Goal: Task Accomplishment & Management: Use online tool/utility

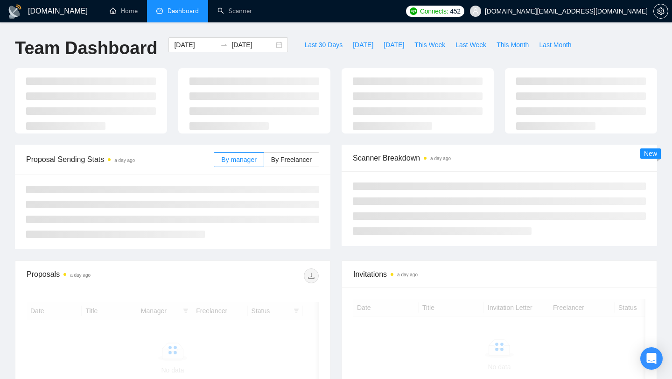
click at [486, 69] on div at bounding box center [418, 100] width 152 height 65
click at [384, 48] on span "[DATE]" at bounding box center [394, 45] width 21 height 10
type input "[DATE]"
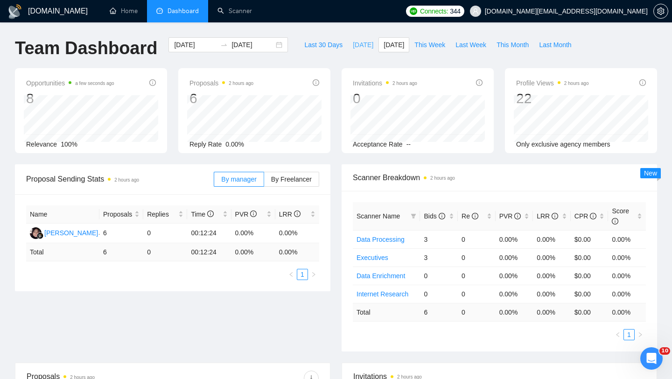
click at [356, 45] on span "[DATE]" at bounding box center [363, 45] width 21 height 10
type input "[DATE]"
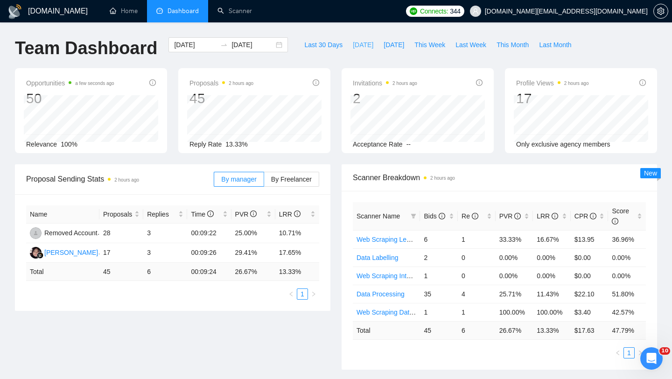
click at [356, 44] on span "[DATE]" at bounding box center [363, 45] width 21 height 10
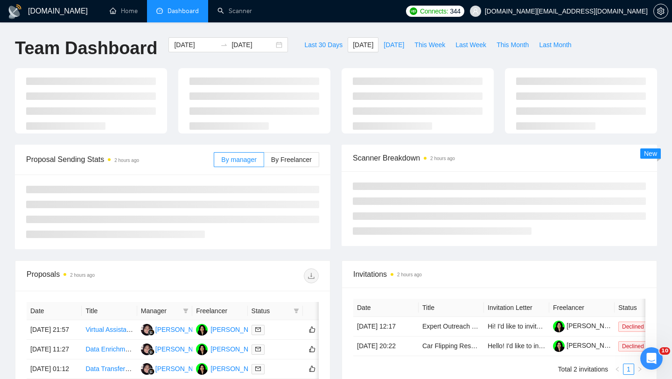
type input "[DATE]"
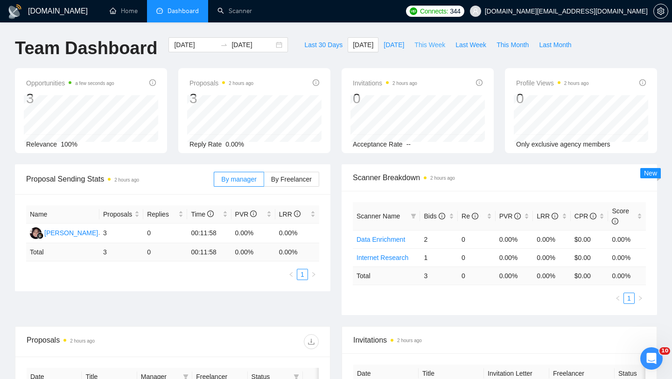
click at [435, 45] on span "This Week" at bounding box center [430, 45] width 31 height 10
type input "[DATE]"
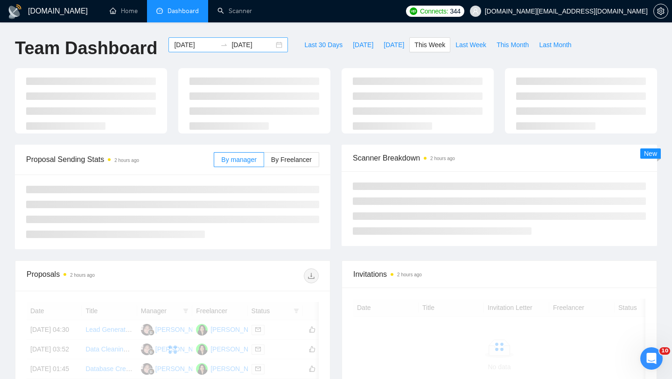
click at [271, 46] on div "[DATE] [DATE]" at bounding box center [229, 44] width 120 height 15
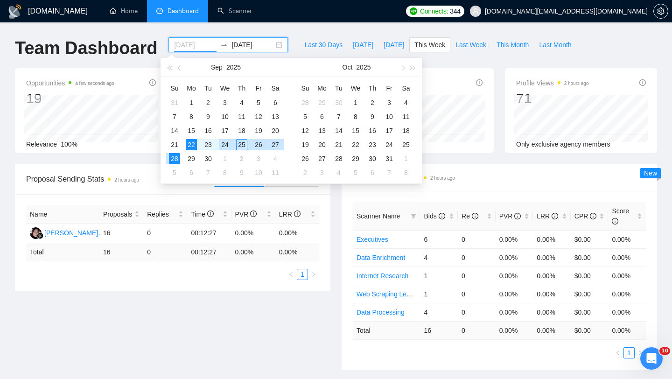
click at [229, 142] on div "24" at bounding box center [224, 144] width 11 height 11
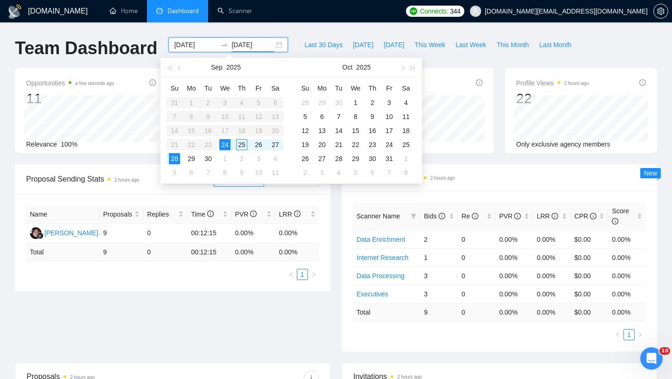
click at [193, 141] on table "Su Mo Tu We Th Fr Sa 31 1 2 3 4 5 6 7 8 9 10 11 12 13 14 15 16 17 18 19 20 21 2…" at bounding box center [225, 130] width 118 height 99
click at [267, 46] on div "[DATE] [DATE]" at bounding box center [229, 44] width 120 height 15
click at [299, 42] on button "Last 30 Days" at bounding box center [323, 44] width 49 height 15
type input "[DATE]"
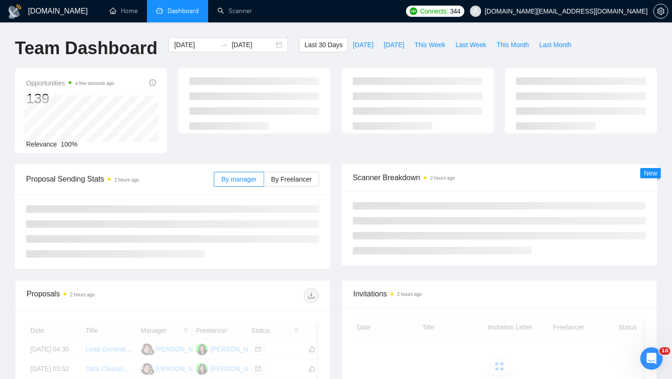
click at [287, 31] on div "[DOMAIN_NAME] Home Dashboard Scanner Connects: 344 [DOMAIN_NAME][EMAIL_ADDRESS]…" at bounding box center [336, 315] width 672 height 630
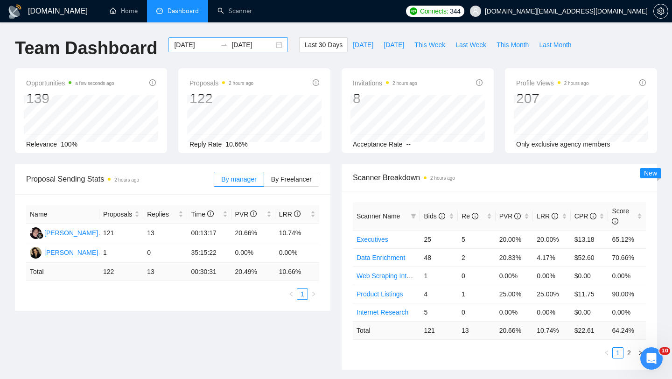
click at [274, 47] on div "[DATE] [DATE]" at bounding box center [229, 44] width 120 height 15
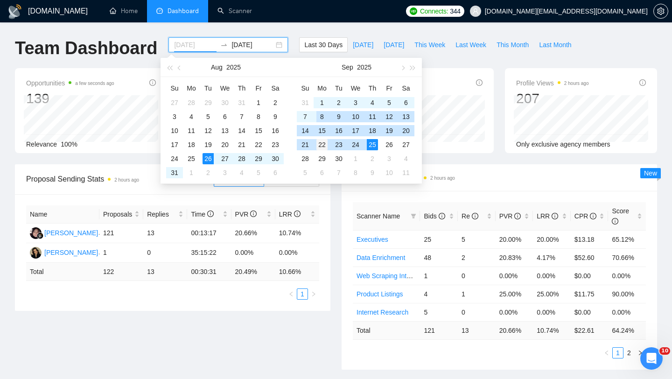
type input "[DATE]"
click at [323, 148] on div "22" at bounding box center [322, 144] width 11 height 11
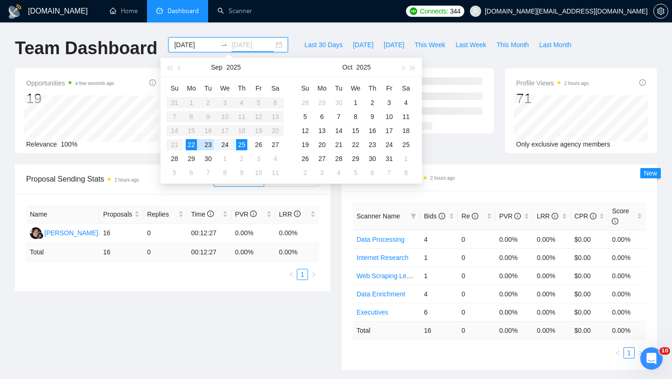
type input "[DATE]"
click at [226, 150] on div "24" at bounding box center [224, 144] width 11 height 11
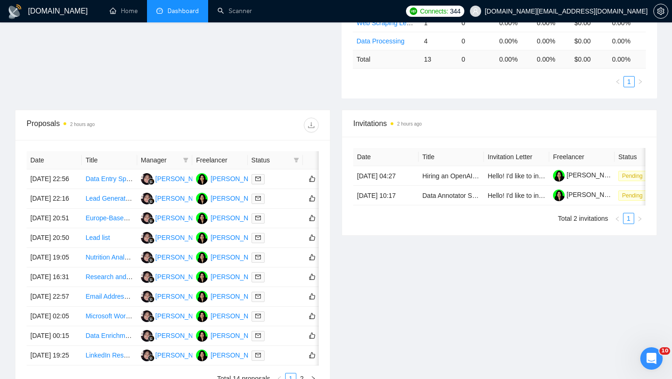
scroll to position [460, 0]
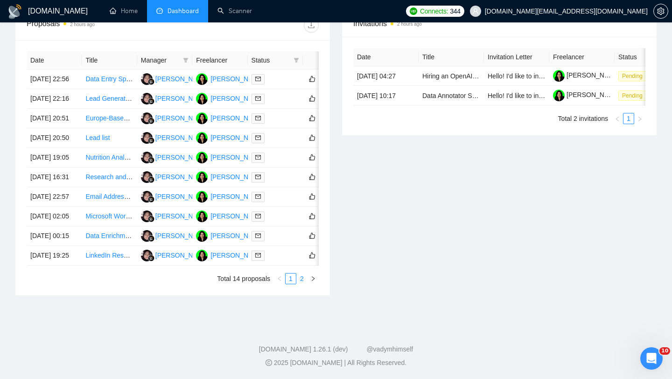
click at [302, 277] on link "2" at bounding box center [302, 279] width 10 height 10
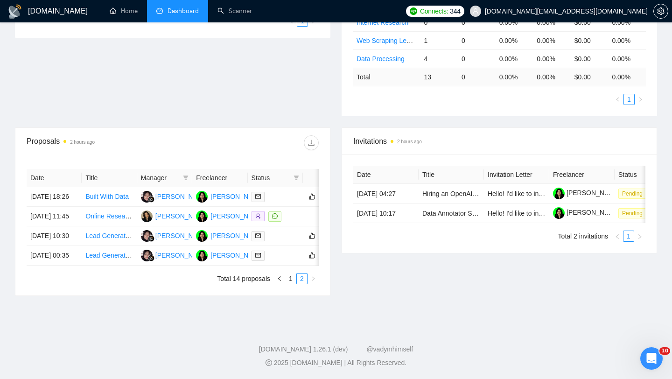
scroll to position [289, 0]
click at [118, 261] on td "Lead Generation & Contract Opportunity Monitoring for Geophysics" at bounding box center [109, 256] width 55 height 20
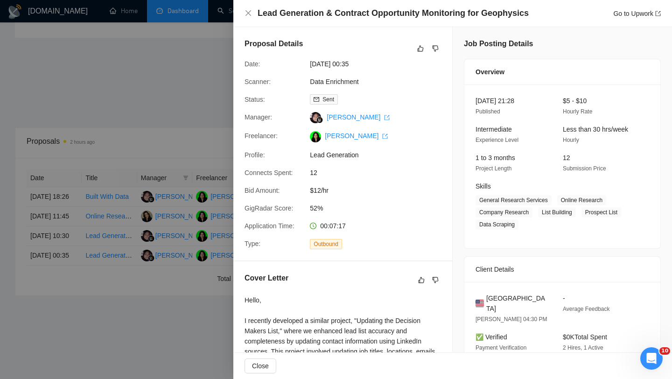
scroll to position [3, 0]
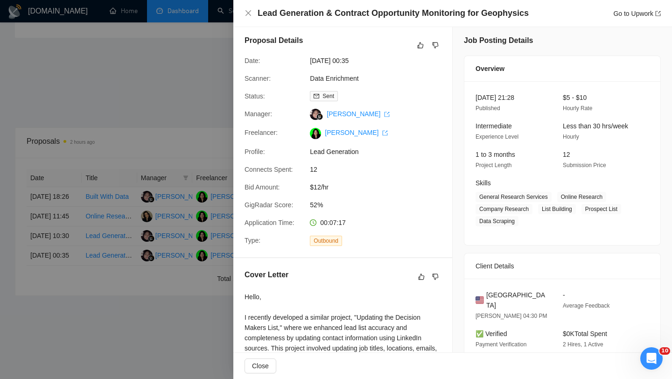
click at [115, 373] on div at bounding box center [336, 189] width 672 height 379
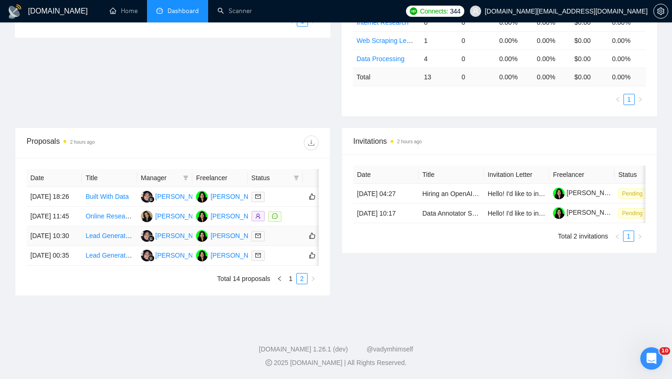
click at [117, 236] on td "Lead Generation & Web Research Specialist" at bounding box center [109, 236] width 55 height 20
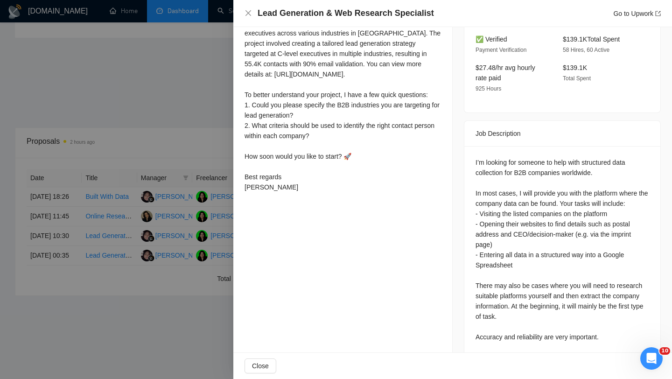
scroll to position [297, 0]
click at [164, 258] on div at bounding box center [336, 189] width 672 height 379
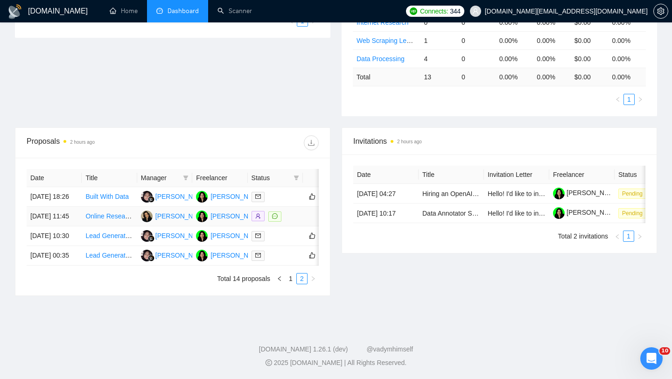
click at [102, 207] on td "Online Research and Data Entry Specialist" at bounding box center [109, 217] width 55 height 20
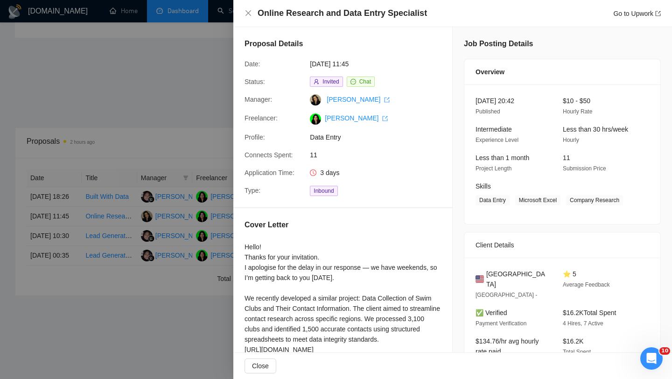
scroll to position [176, 0]
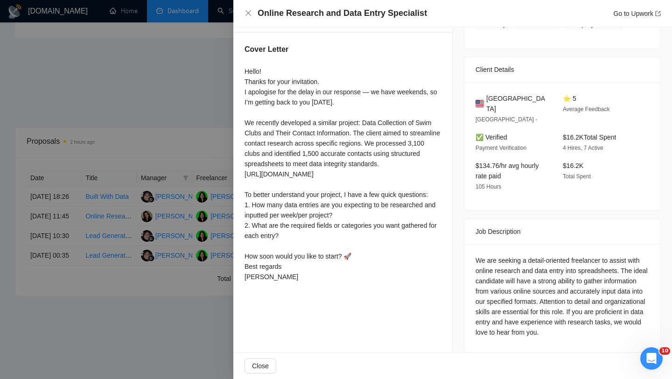
click at [206, 346] on div at bounding box center [336, 189] width 672 height 379
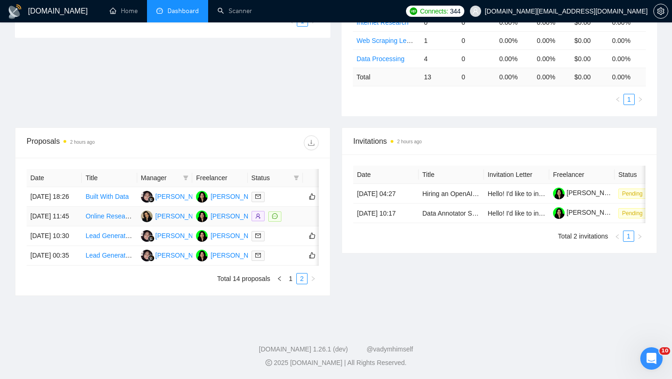
click at [114, 207] on td "Online Research and Data Entry Specialist" at bounding box center [109, 217] width 55 height 20
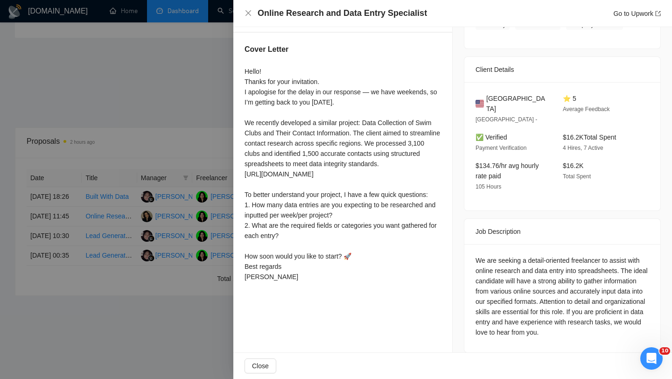
click at [121, 287] on div at bounding box center [336, 189] width 672 height 379
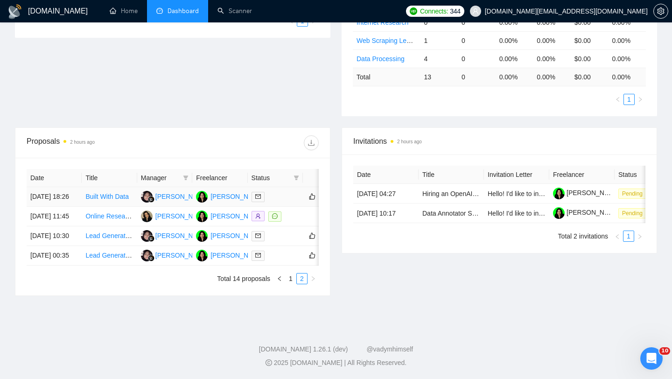
click at [113, 187] on td "Built With Data" at bounding box center [109, 197] width 55 height 20
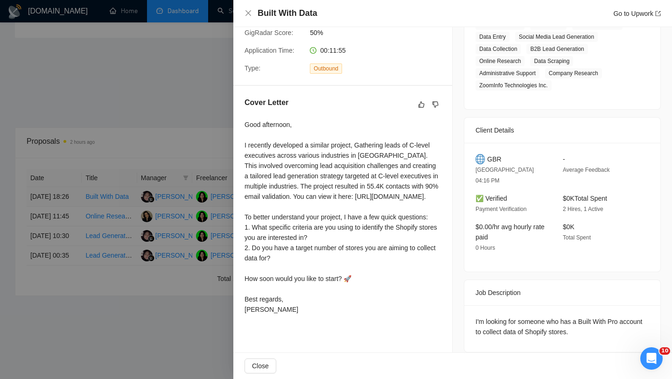
scroll to position [175, 0]
click at [200, 300] on div at bounding box center [336, 189] width 672 height 379
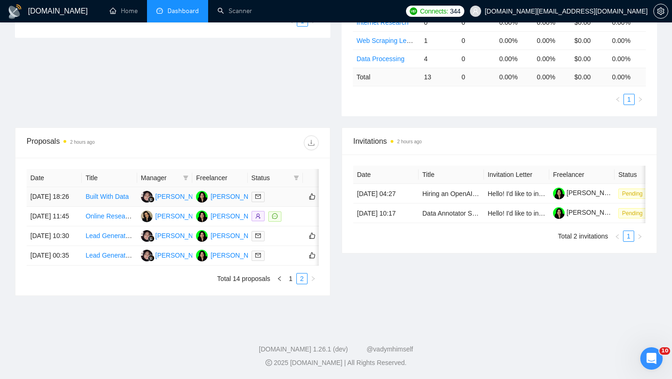
click at [113, 187] on td "Built With Data" at bounding box center [109, 197] width 55 height 20
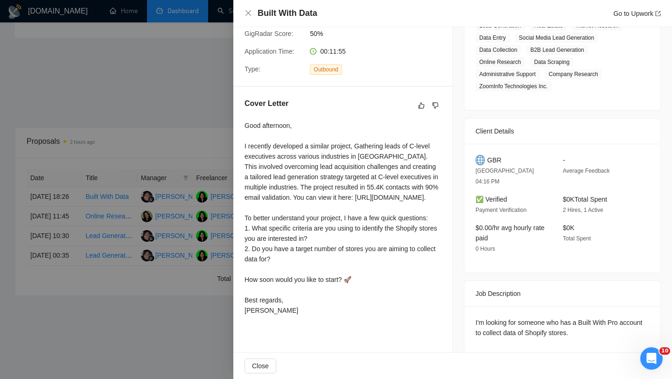
scroll to position [13, 0]
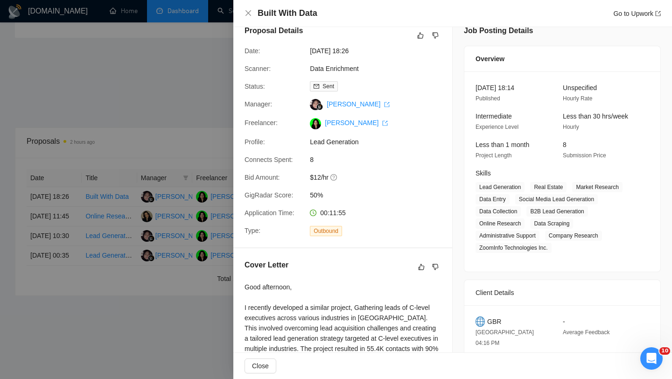
click at [72, 203] on div at bounding box center [336, 189] width 672 height 379
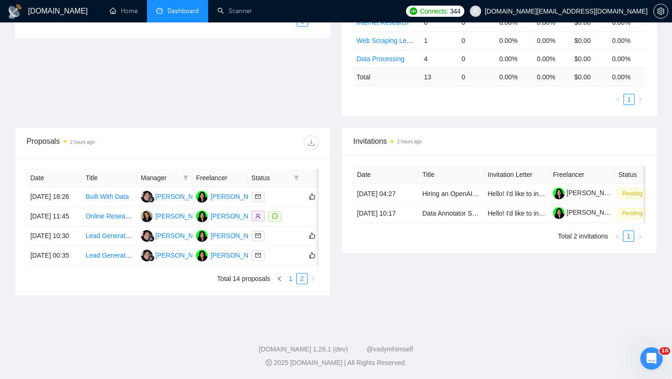
click at [295, 278] on link "1" at bounding box center [291, 279] width 10 height 10
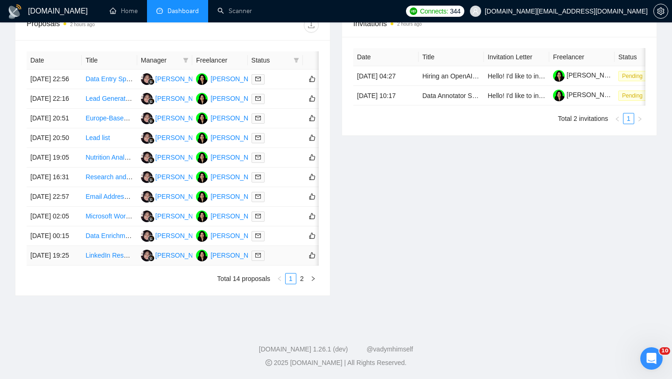
scroll to position [382, 0]
click at [109, 266] on td "LinkedIn Research: Principal Investors from Venture Capital Firms" at bounding box center [109, 256] width 55 height 20
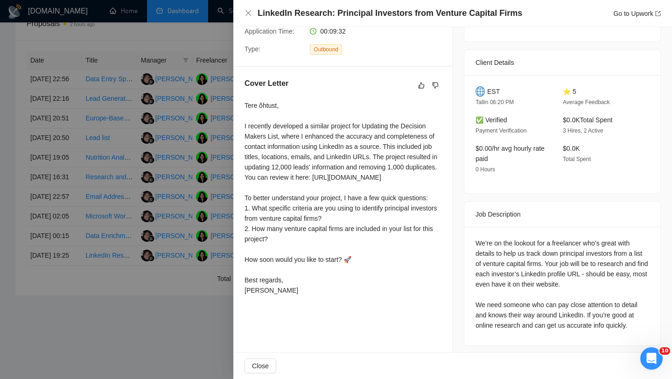
scroll to position [198, 0]
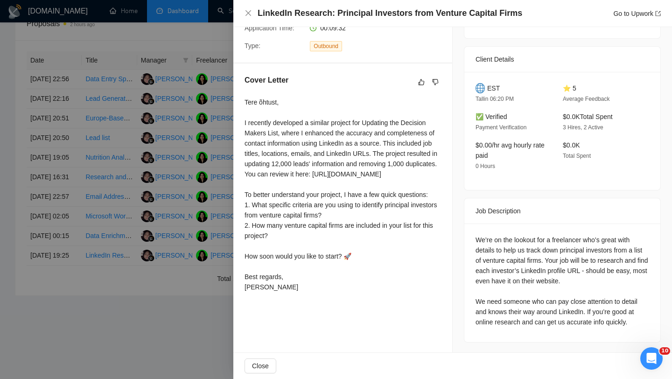
click at [134, 305] on div at bounding box center [336, 189] width 672 height 379
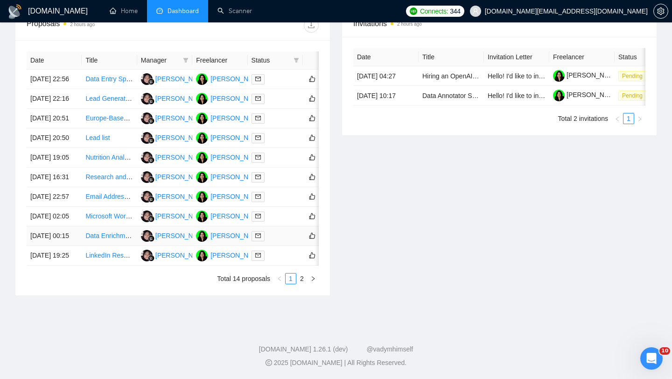
click at [107, 246] on td "Data Enrichment – Add Owner Phone Numbers" at bounding box center [109, 236] width 55 height 20
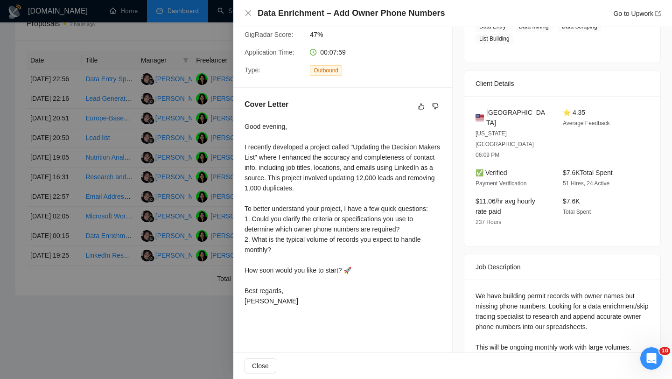
scroll to position [229, 0]
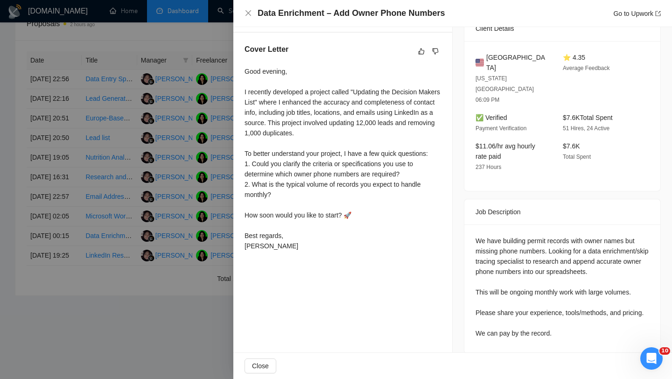
click at [156, 227] on div at bounding box center [336, 189] width 672 height 379
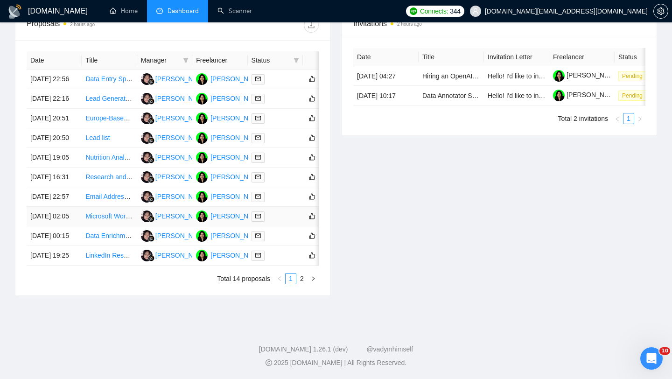
click at [117, 226] on td "Microsoft Word Document Typist Needed" at bounding box center [109, 217] width 55 height 20
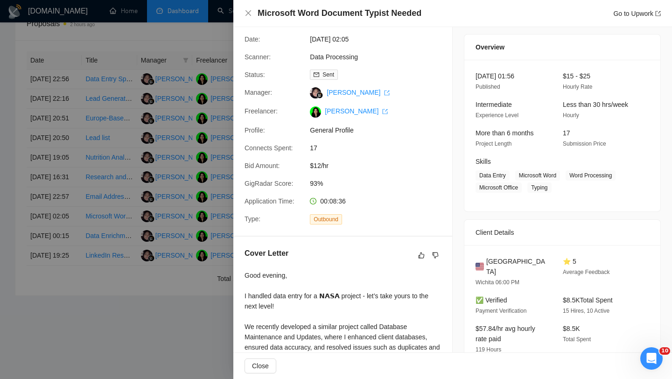
scroll to position [15, 0]
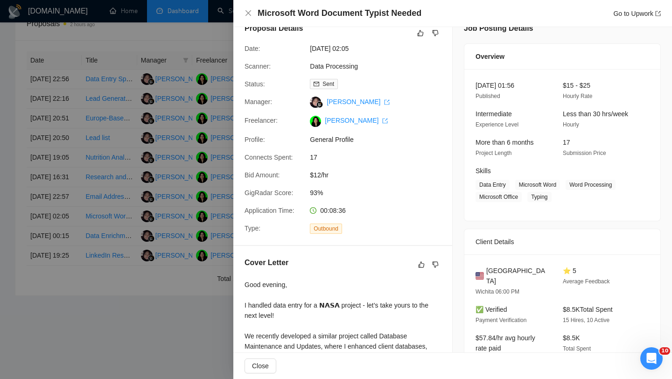
click at [191, 237] on div at bounding box center [336, 189] width 672 height 379
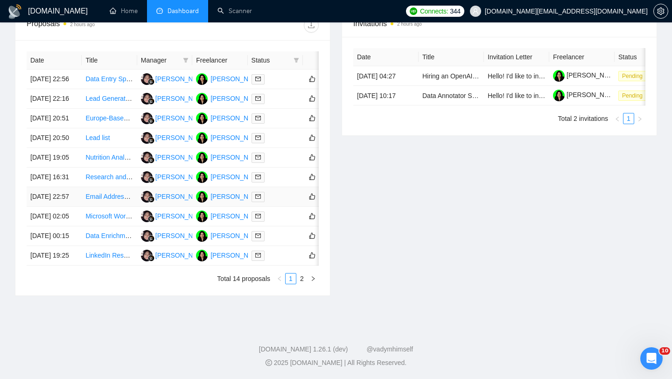
click at [116, 207] on td "Email Address Data Enrichment" at bounding box center [109, 197] width 55 height 20
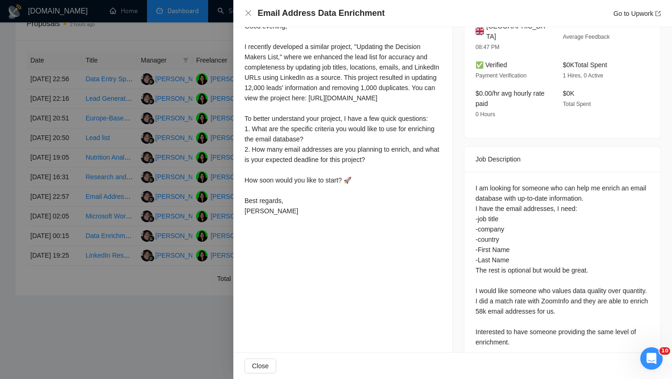
scroll to position [286, 0]
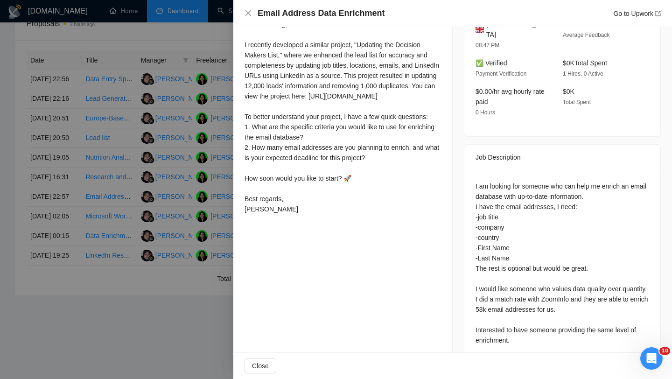
click at [154, 236] on div at bounding box center [336, 189] width 672 height 379
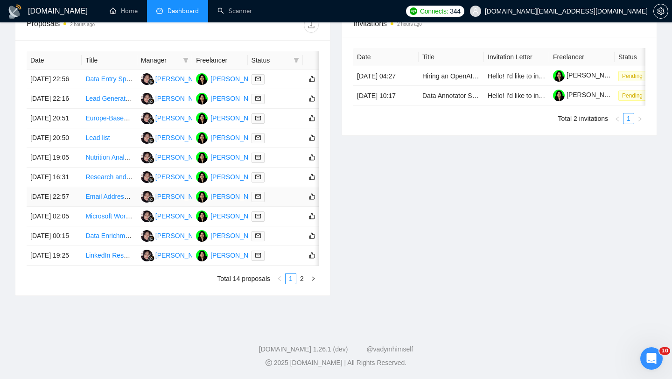
click at [109, 207] on td "Email Address Data Enrichment" at bounding box center [109, 197] width 55 height 20
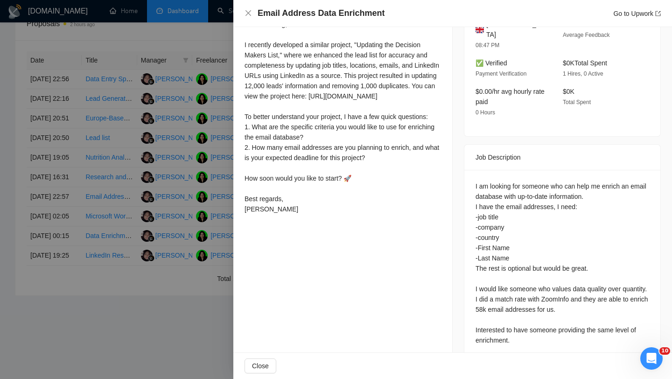
click at [92, 210] on div at bounding box center [336, 189] width 672 height 379
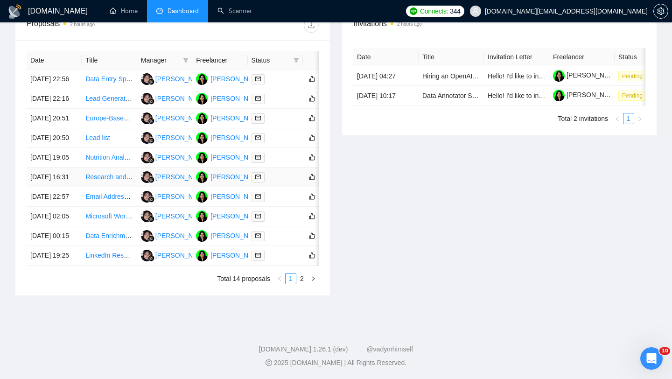
click at [106, 187] on td "Research and Contact Collection for Executives of Hospitality Properties" at bounding box center [109, 178] width 55 height 20
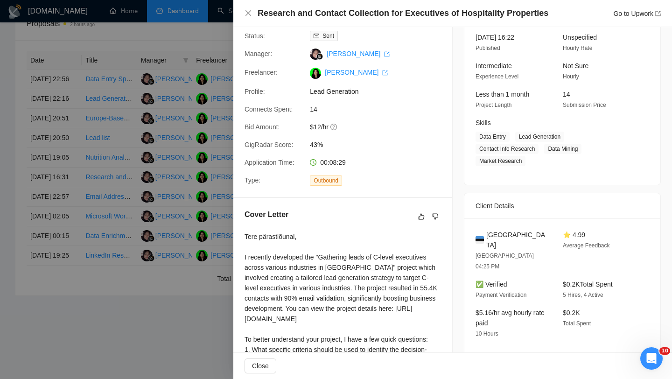
scroll to position [179, 0]
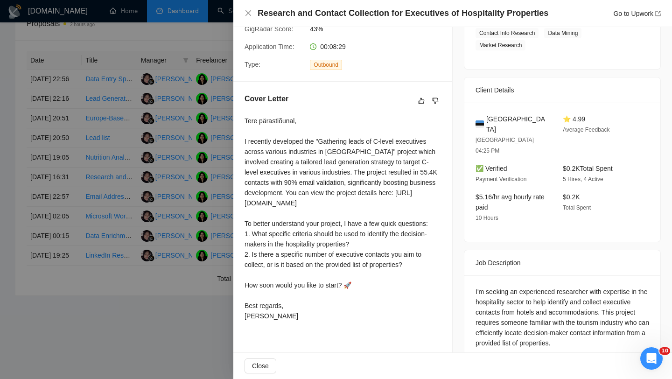
click at [136, 153] on div at bounding box center [336, 189] width 672 height 379
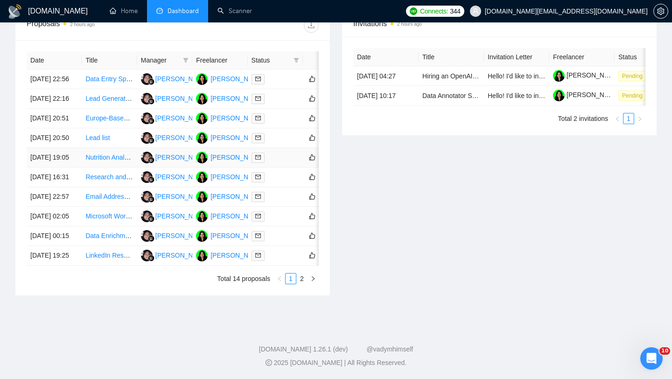
click at [114, 168] on td "Nutrition Analyst for Sports and Entertainment Industry" at bounding box center [109, 158] width 55 height 20
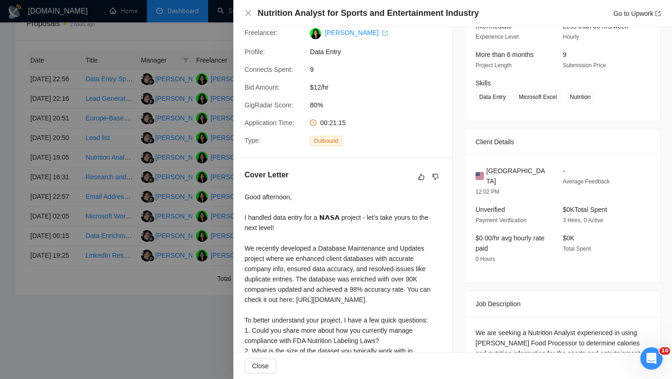
scroll to position [147, 0]
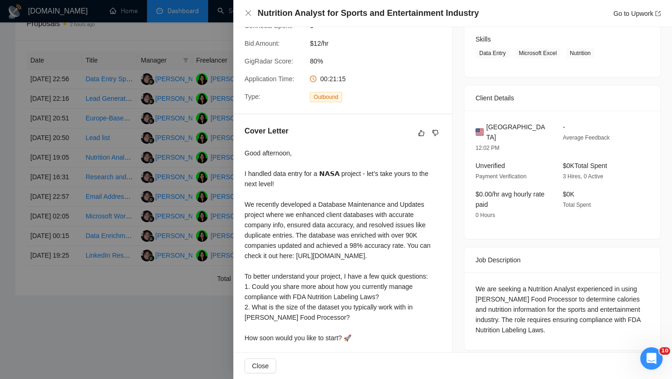
click at [501, 309] on div "We are seeking a Nutrition Analyst experienced in using [PERSON_NAME] Food Proc…" at bounding box center [563, 309] width 174 height 51
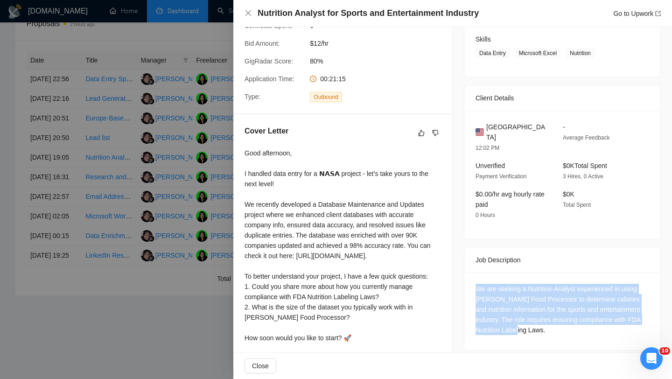
click at [484, 284] on div "We are seeking a Nutrition Analyst experienced in using [PERSON_NAME] Food Proc…" at bounding box center [563, 309] width 174 height 51
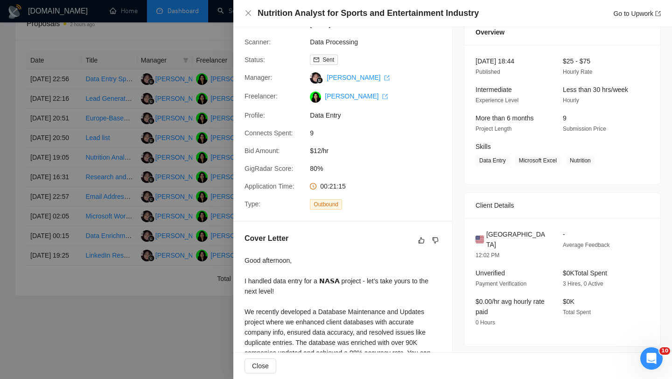
scroll to position [0, 0]
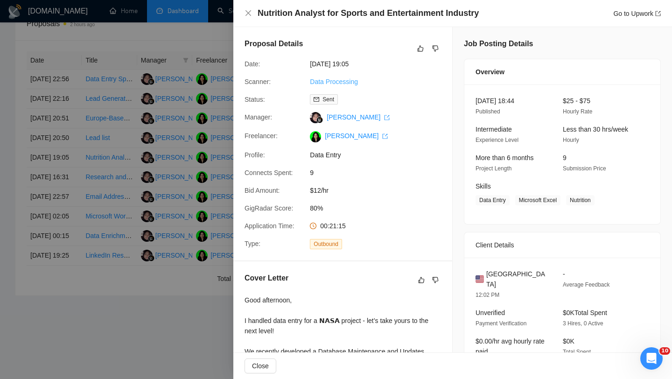
click at [337, 84] on link "Data Processing" at bounding box center [334, 81] width 48 height 7
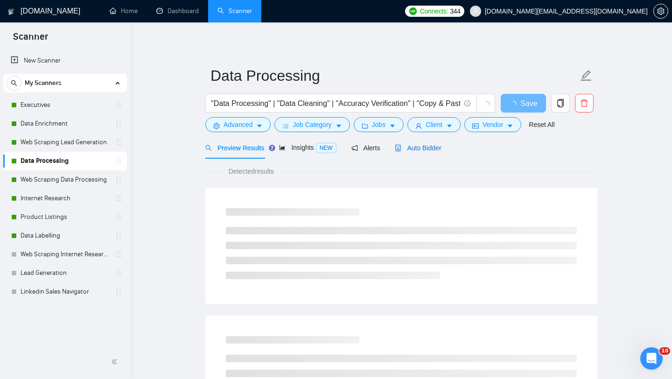
click at [424, 144] on span "Auto Bidder" at bounding box center [418, 147] width 46 height 7
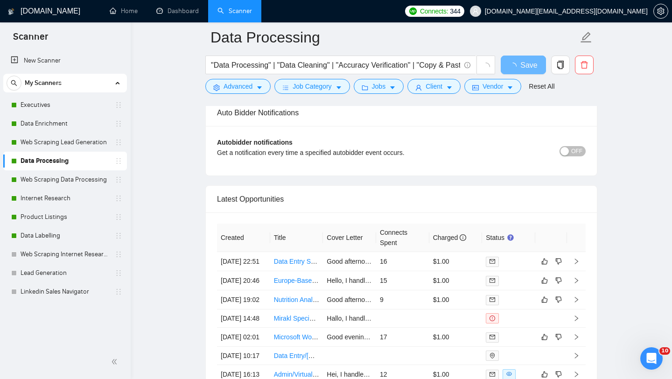
scroll to position [2197, 0]
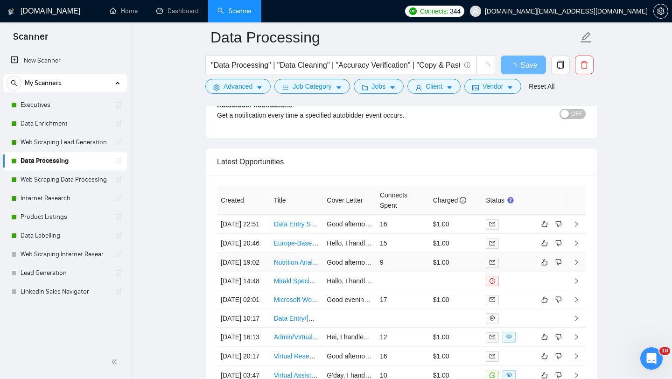
click at [288, 272] on td "Nutrition Analyst for Sports and Entertainment Industry" at bounding box center [296, 262] width 53 height 19
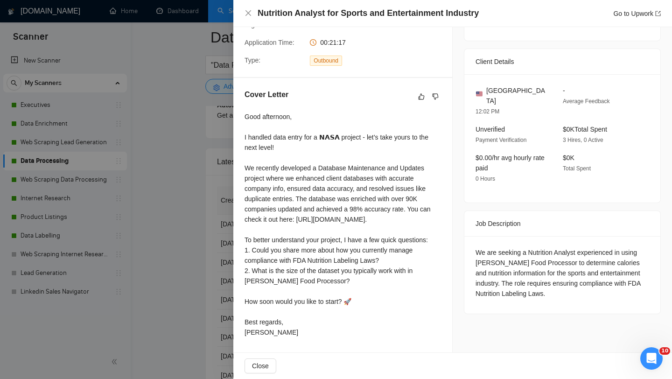
scroll to position [204, 0]
drag, startPoint x: 529, startPoint y: 221, endPoint x: 580, endPoint y: 217, distance: 51.1
click at [580, 248] on div "We are seeking a Nutrition Analyst experienced in using [PERSON_NAME] Food Proc…" at bounding box center [563, 273] width 174 height 51
copy div "Nutrition Analyst"
click at [139, 227] on div at bounding box center [336, 189] width 672 height 379
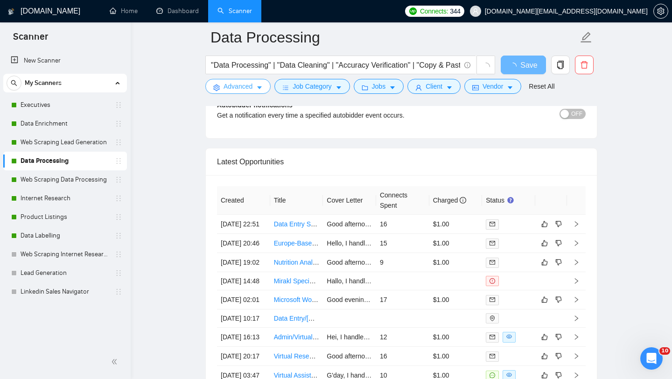
click at [248, 86] on span "Advanced" at bounding box center [238, 86] width 29 height 10
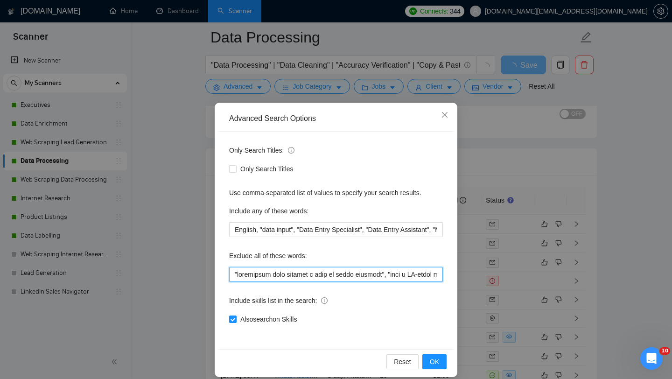
click at [235, 276] on input "text" at bounding box center [336, 274] width 214 height 15
type input """loremipsum dolo sitamet c adip el seddo eiusmodt", "inci u LA-etdol magnaaliq…"
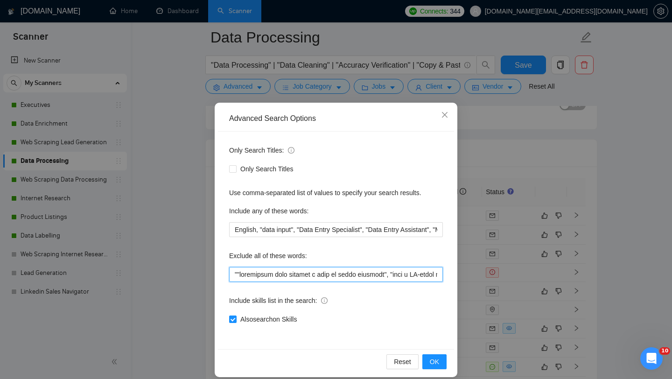
paste input "Nutrition Analyst"
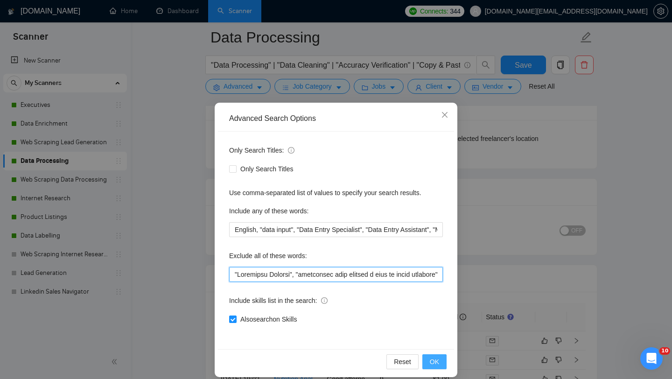
type input ""Loremipsu Dolorsi", "ametconsec adip elitsed d eius te incid utlabore", "etdo …"
click at [433, 362] on span "OK" at bounding box center [434, 362] width 9 height 10
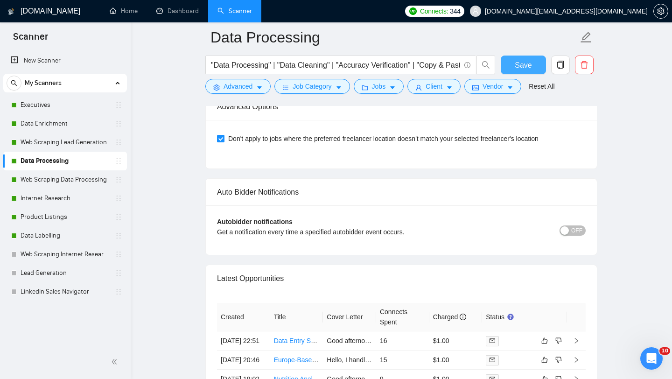
click at [528, 67] on span "Save" at bounding box center [523, 65] width 17 height 12
click at [180, 14] on link "Dashboard" at bounding box center [177, 11] width 42 height 8
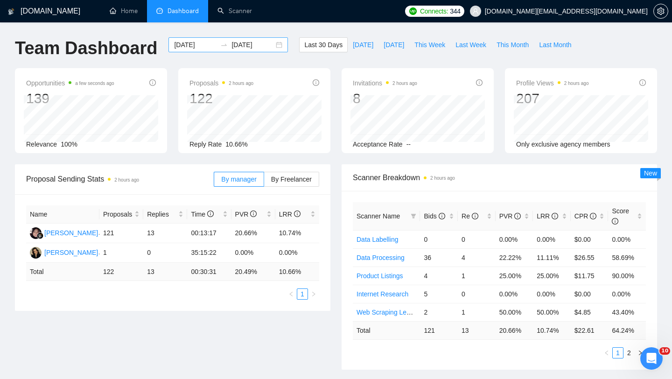
click at [272, 50] on div "[DATE] [DATE]" at bounding box center [229, 44] width 120 height 15
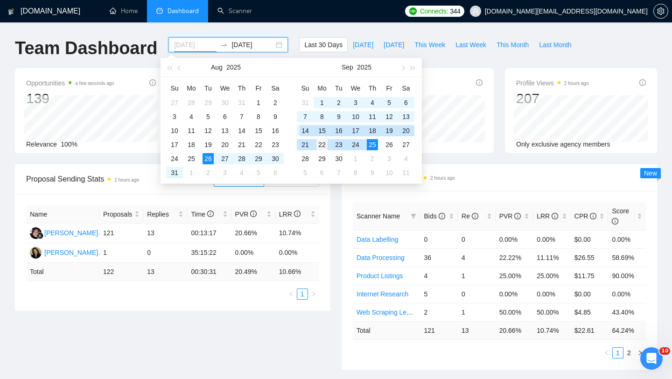
type input "[DATE]"
click at [322, 146] on div "22" at bounding box center [322, 144] width 11 height 11
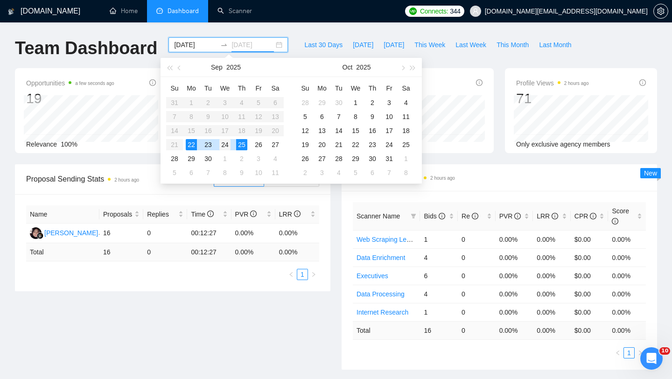
type input "[DATE]"
click at [226, 144] on div "24" at bounding box center [224, 144] width 11 height 11
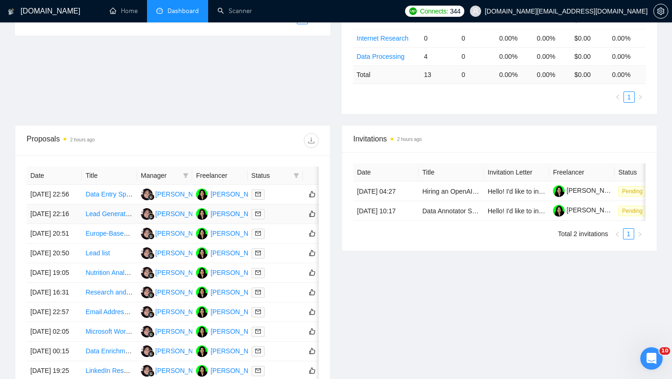
scroll to position [286, 0]
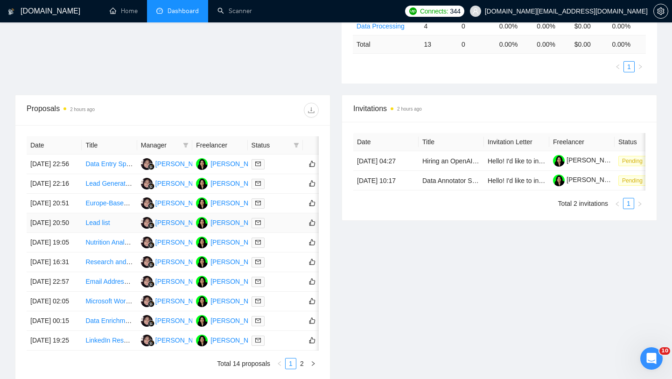
click at [113, 233] on td "Lead list" at bounding box center [109, 223] width 55 height 20
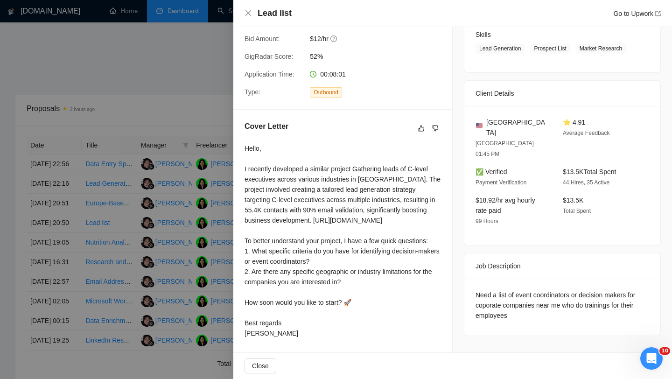
scroll to position [173, 0]
click at [157, 202] on div at bounding box center [336, 189] width 672 height 379
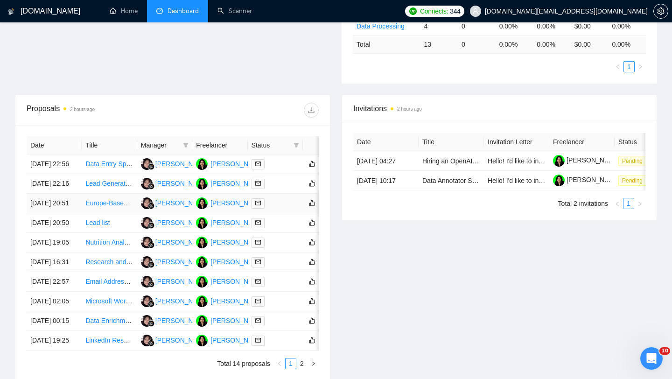
click at [113, 213] on td "Europe-Based Data Entry Specialist" at bounding box center [109, 204] width 55 height 20
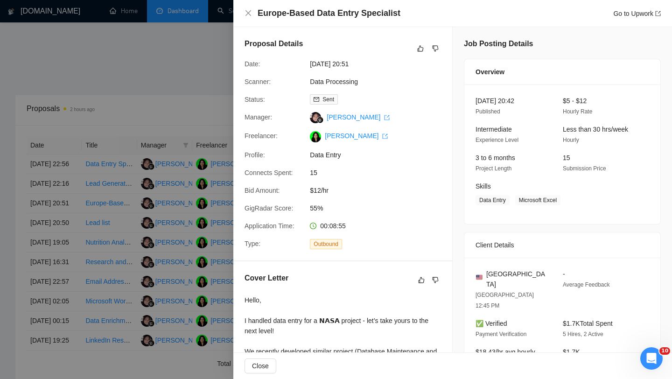
scroll to position [176, 0]
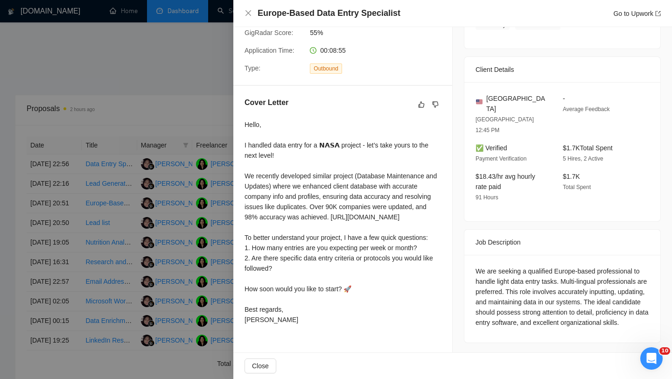
click at [154, 195] on div at bounding box center [336, 189] width 672 height 379
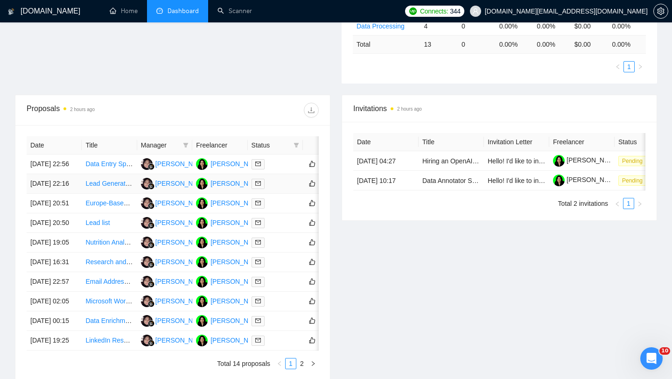
click at [116, 194] on td "Lead Generation Specialist – Car Dealership Decision-Maker Contacts in [US_STAT…" at bounding box center [109, 184] width 55 height 20
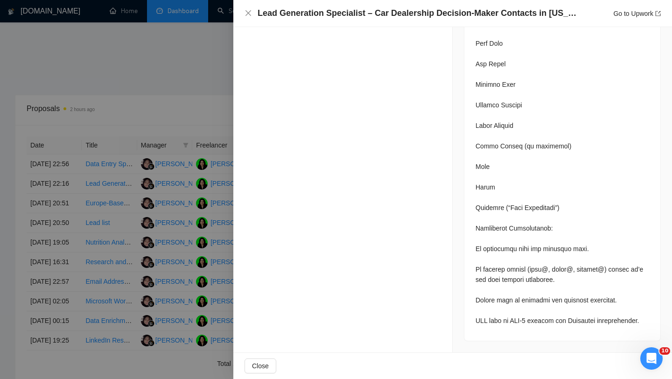
scroll to position [1215, 0]
click at [184, 152] on div at bounding box center [336, 189] width 672 height 379
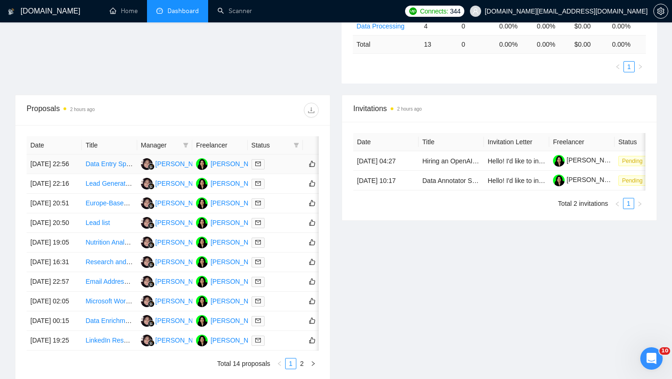
click at [119, 174] on td "Data Entry Specialist for Data Consolidation" at bounding box center [109, 165] width 55 height 20
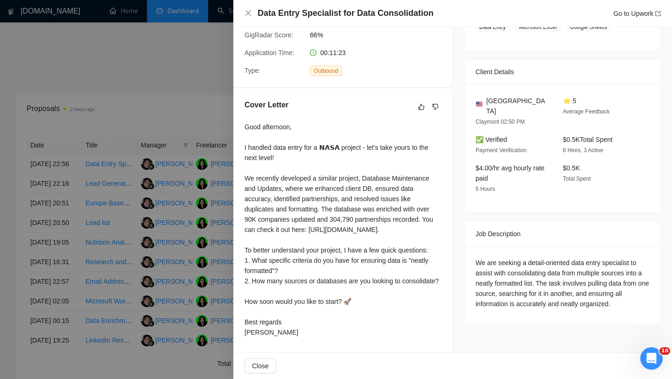
scroll to position [204, 0]
click at [182, 198] on div at bounding box center [336, 189] width 672 height 379
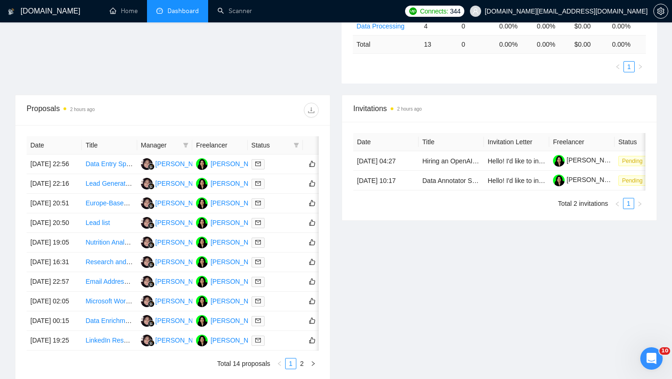
scroll to position [0, 0]
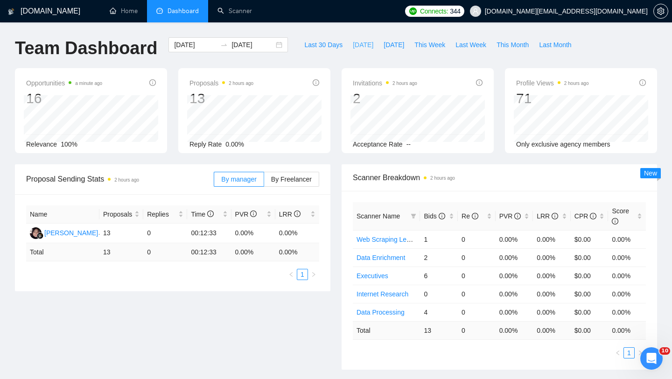
click at [361, 50] on button "[DATE]" at bounding box center [363, 44] width 31 height 15
type input "[DATE]"
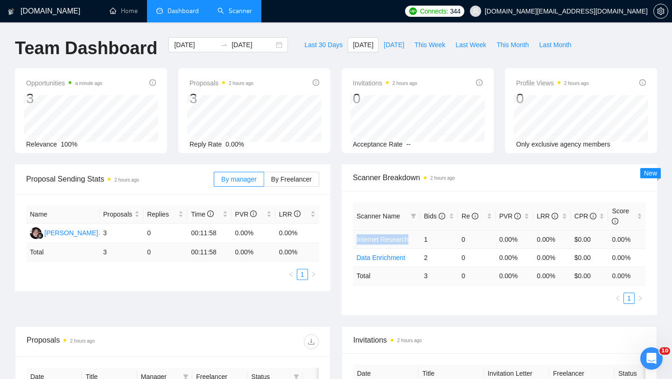
click at [235, 14] on link "Scanner" at bounding box center [235, 11] width 35 height 8
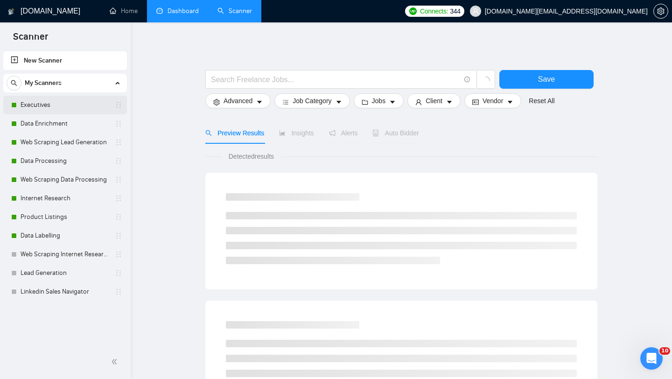
click at [79, 108] on link "Executives" at bounding box center [65, 105] width 89 height 19
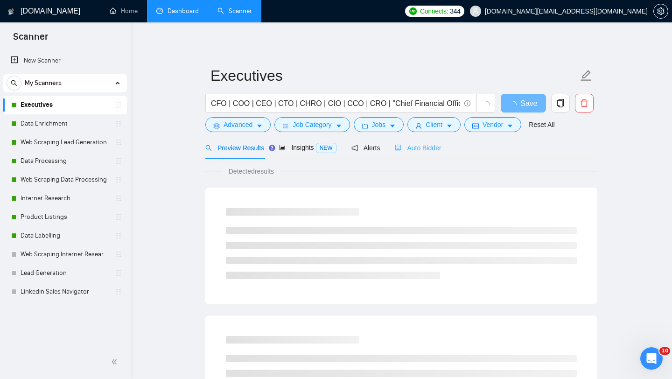
click at [422, 153] on div "Auto Bidder" at bounding box center [418, 148] width 46 height 22
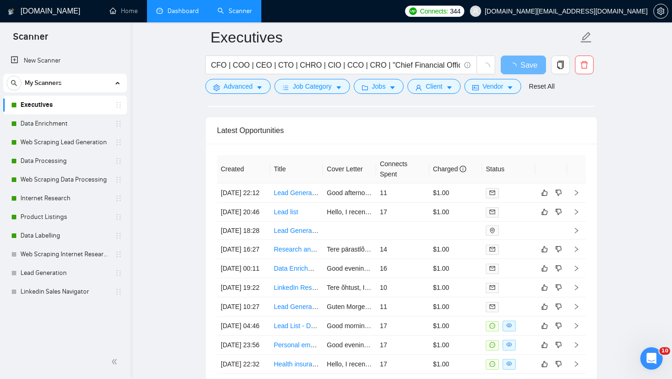
scroll to position [2170, 0]
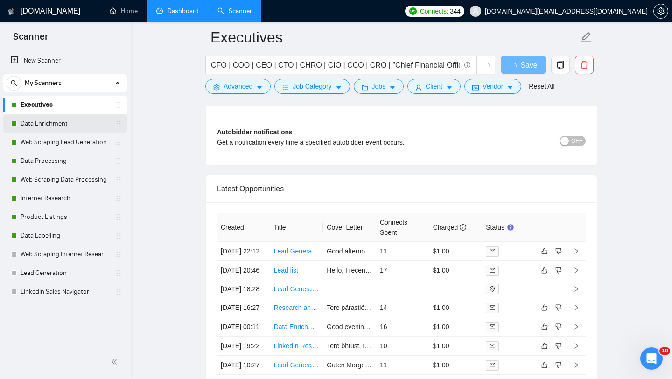
click at [74, 123] on link "Data Enrichment" at bounding box center [65, 123] width 89 height 19
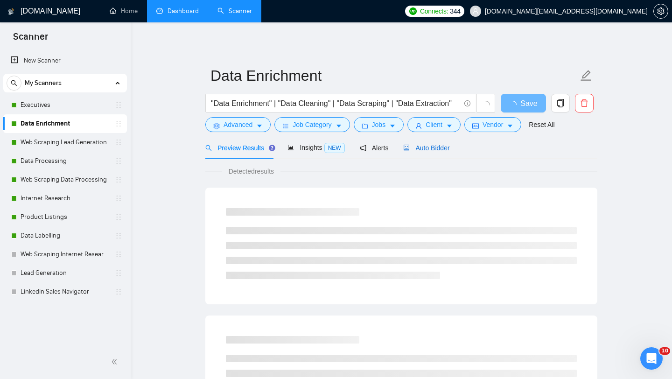
click at [430, 150] on span "Auto Bidder" at bounding box center [426, 147] width 46 height 7
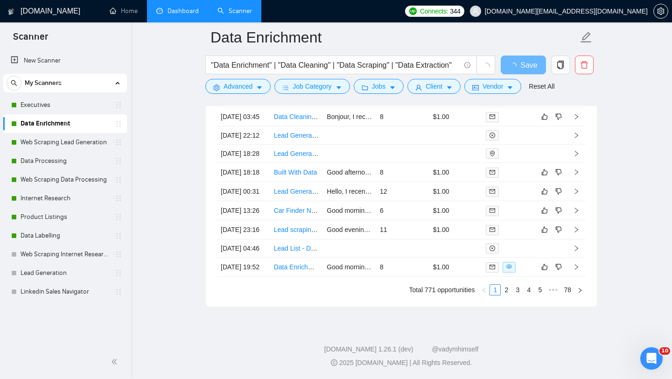
scroll to position [2194, 0]
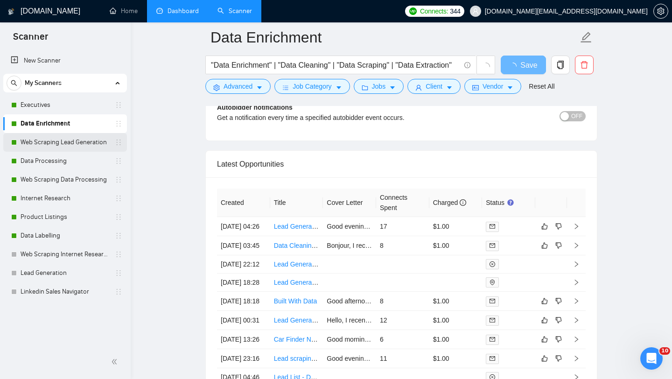
click at [88, 139] on link "Web Scraping Lead Generation" at bounding box center [65, 142] width 89 height 19
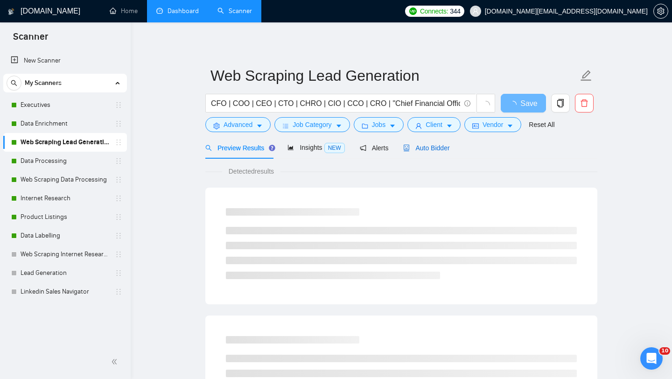
click at [417, 152] on div "Auto Bidder" at bounding box center [426, 148] width 46 height 10
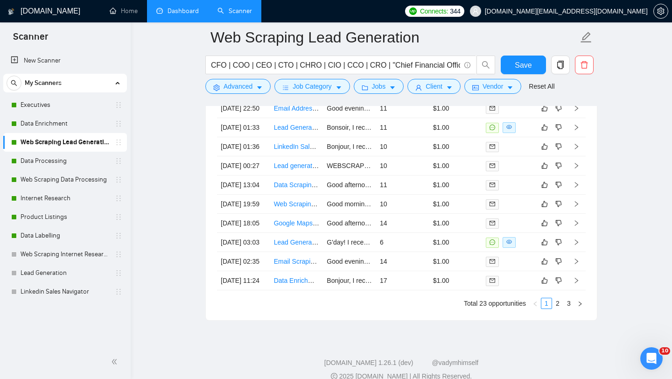
scroll to position [2308, 0]
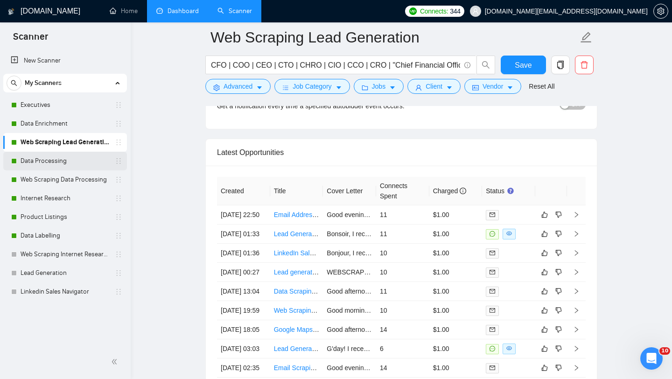
click at [78, 166] on link "Data Processing" at bounding box center [65, 161] width 89 height 19
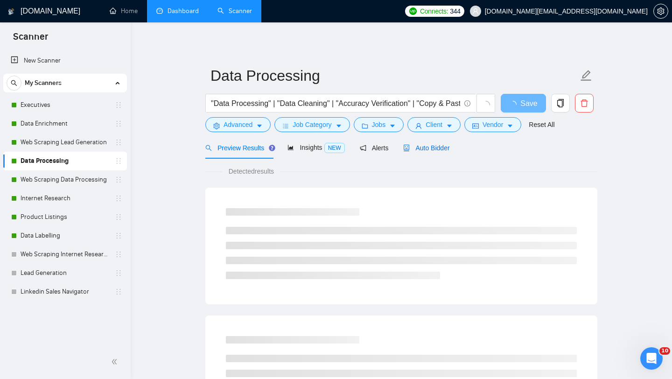
click at [431, 146] on span "Auto Bidder" at bounding box center [426, 147] width 46 height 7
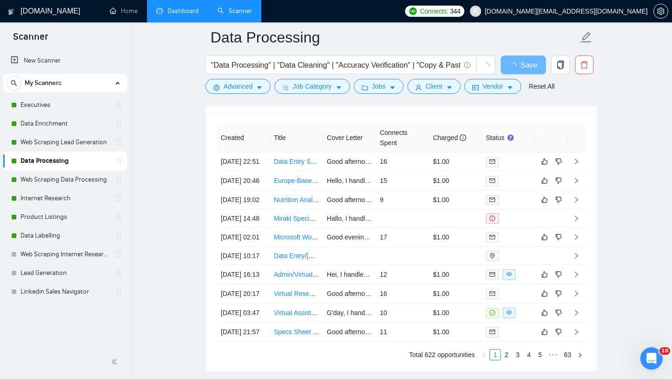
scroll to position [2244, 0]
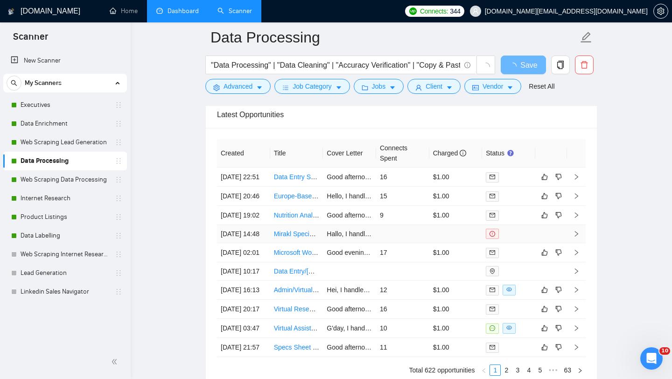
click at [296, 238] on link "Mirakl Specialist Needed for Product Import of 150 SKUs" at bounding box center [356, 233] width 165 height 7
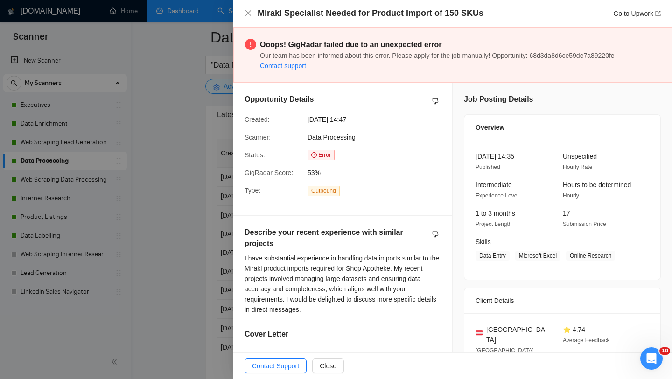
click at [120, 206] on div at bounding box center [336, 189] width 672 height 379
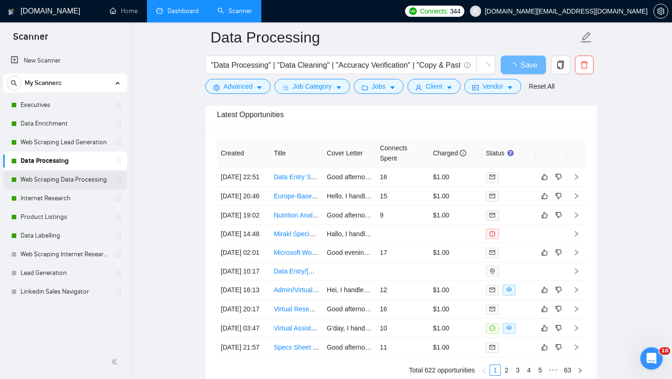
click at [78, 182] on link "Web Scraping Data Processing" at bounding box center [65, 179] width 89 height 19
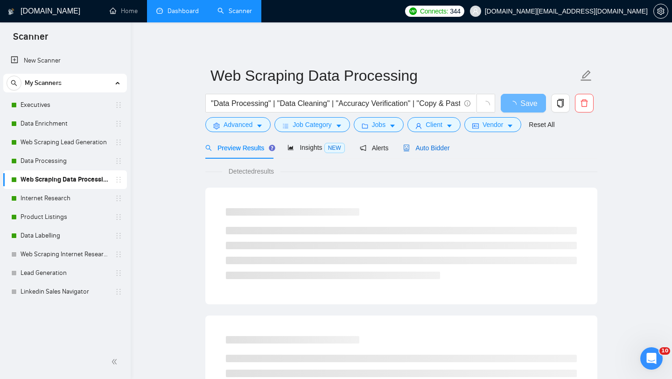
click at [440, 148] on span "Auto Bidder" at bounding box center [426, 147] width 46 height 7
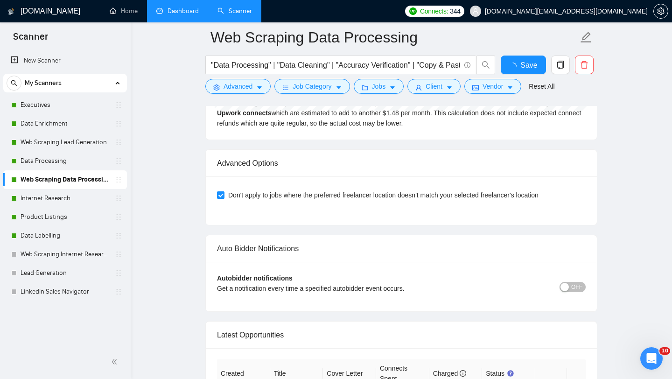
scroll to position [2313, 0]
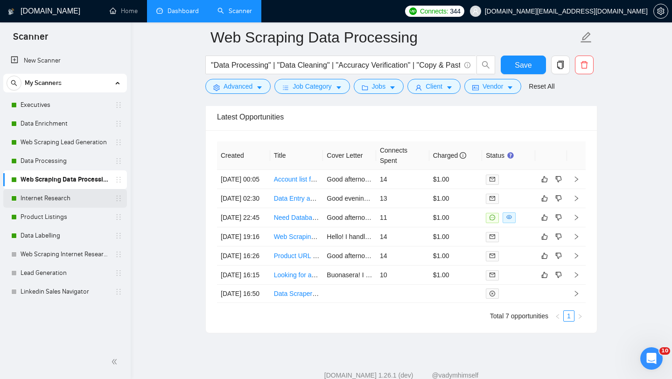
click at [62, 200] on link "Internet Research" at bounding box center [65, 198] width 89 height 19
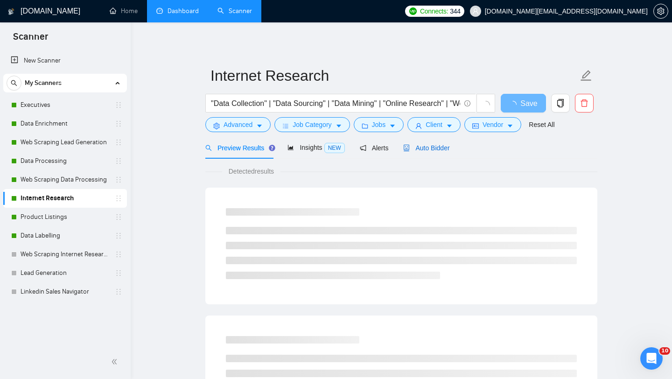
click at [430, 145] on span "Auto Bidder" at bounding box center [426, 147] width 46 height 7
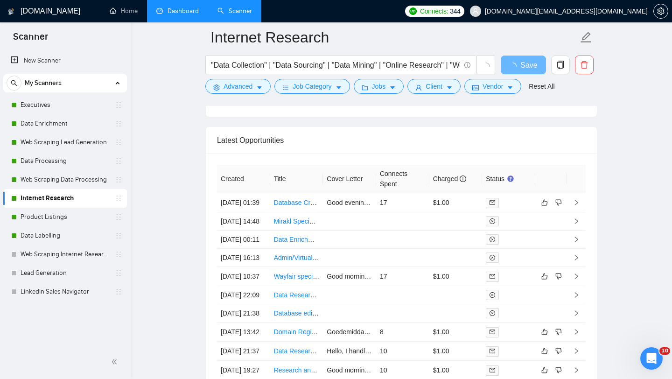
scroll to position [2287, 0]
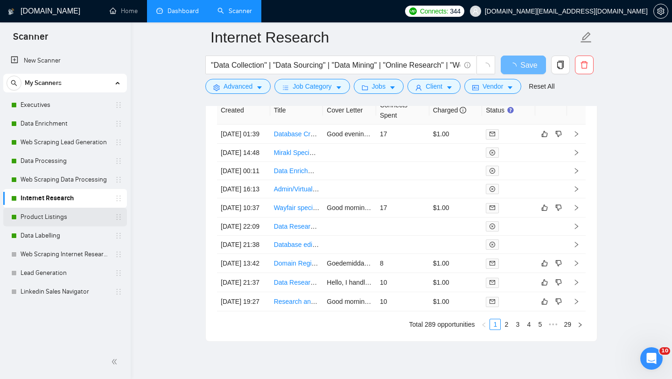
click at [54, 210] on link "Product Listings" at bounding box center [65, 217] width 89 height 19
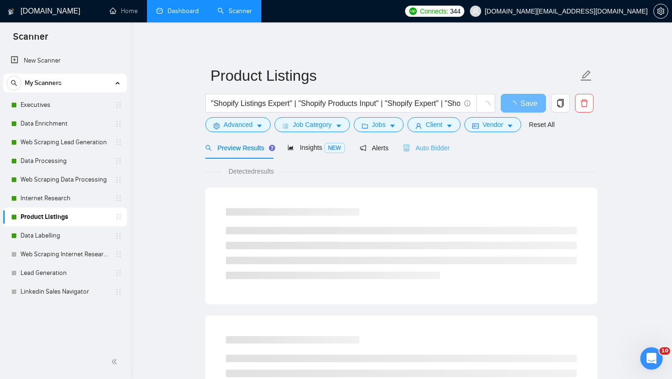
click at [422, 154] on div "Auto Bidder" at bounding box center [426, 148] width 46 height 22
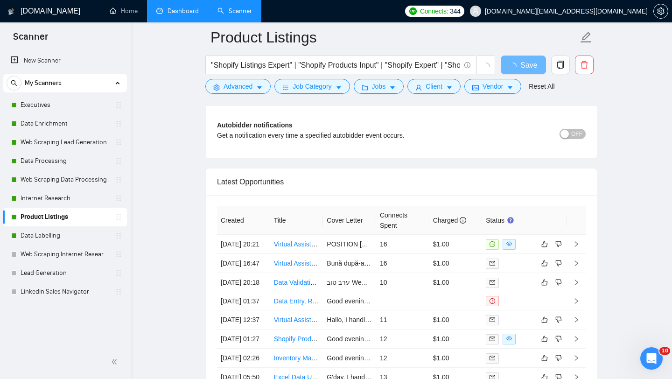
scroll to position [2193, 0]
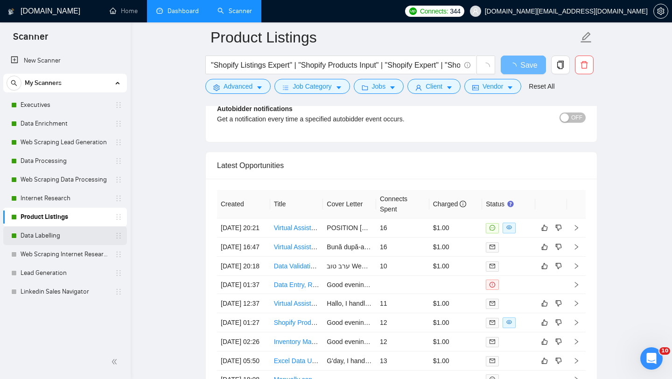
click at [83, 236] on link "Data Labelling" at bounding box center [65, 235] width 89 height 19
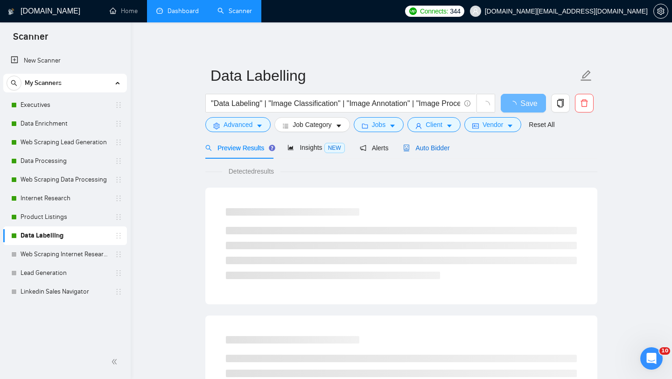
click at [438, 150] on span "Auto Bidder" at bounding box center [426, 147] width 46 height 7
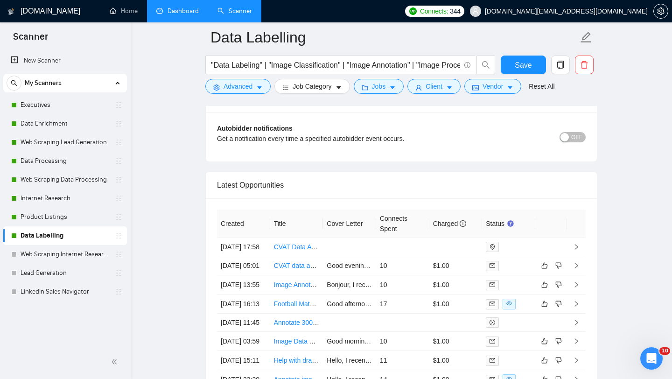
scroll to position [2331, 0]
